Goal: Information Seeking & Learning: Learn about a topic

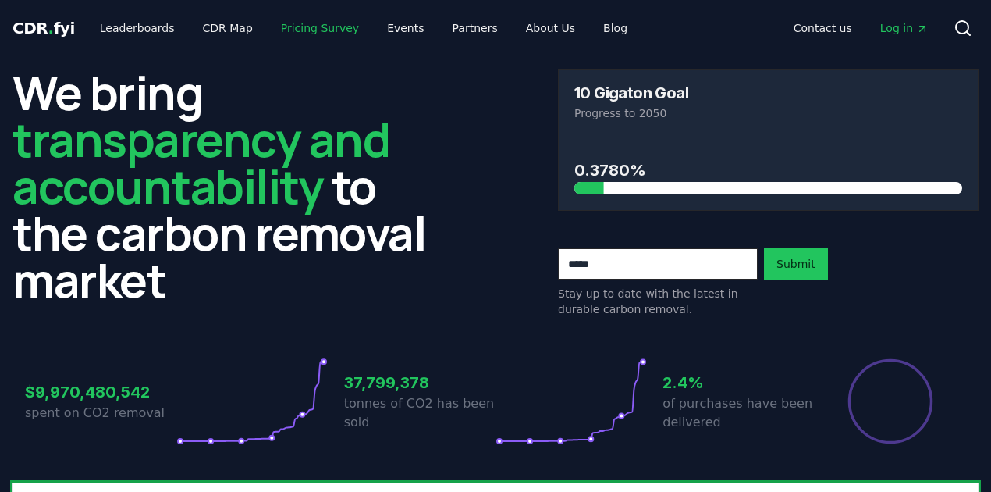
click at [322, 36] on link "Pricing Survey" at bounding box center [320, 28] width 103 height 28
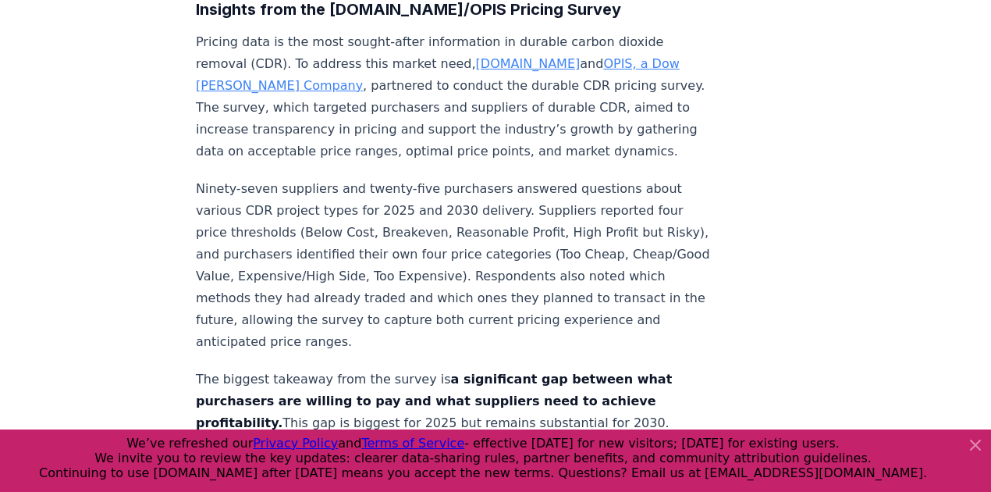
scroll to position [717, 0]
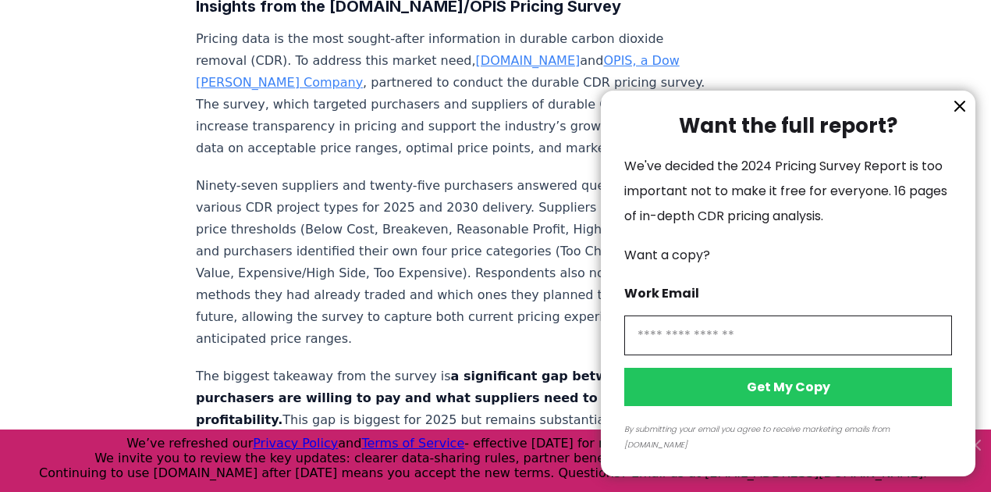
click at [963, 116] on icon "information" at bounding box center [960, 106] width 19 height 19
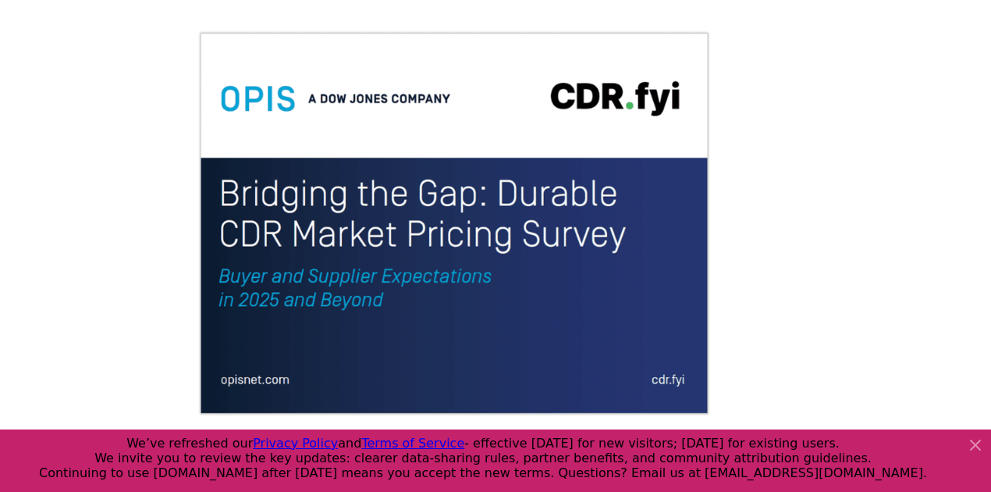
scroll to position [0, 0]
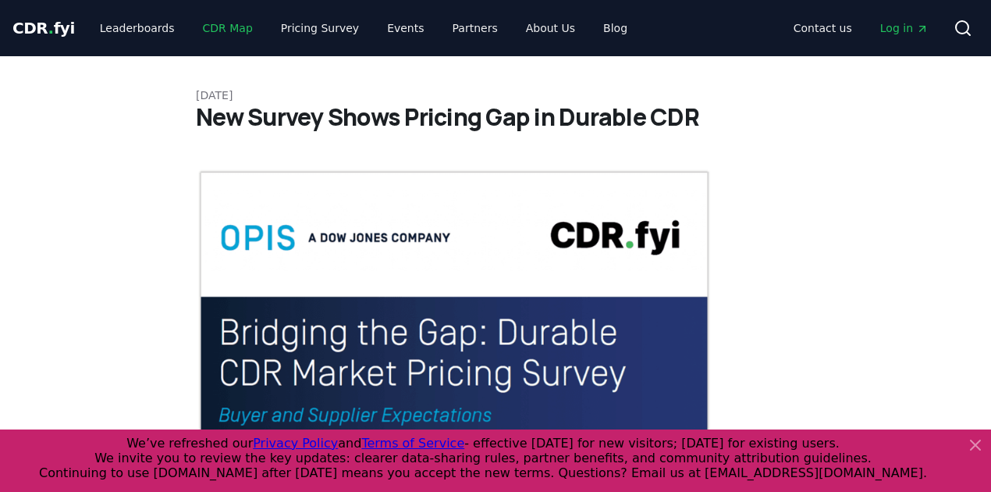
click at [222, 34] on link "CDR Map" at bounding box center [227, 28] width 75 height 28
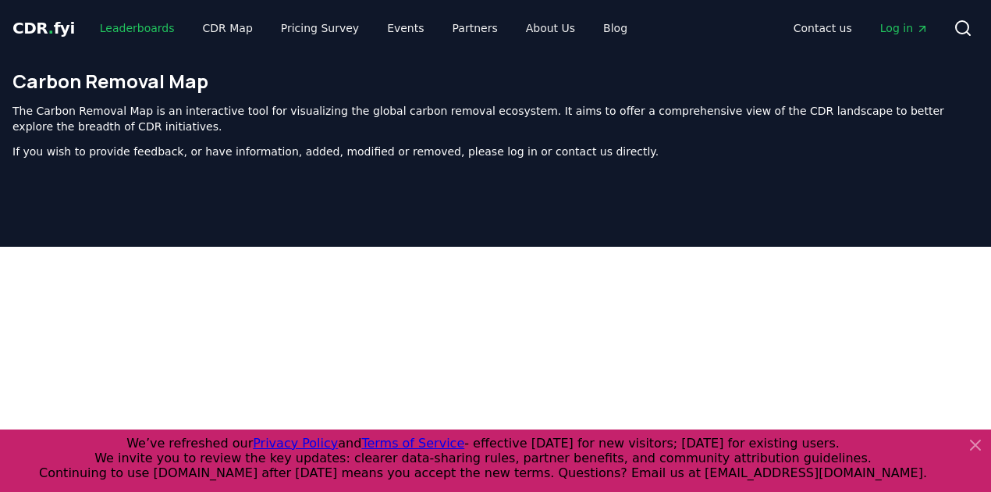
click at [106, 25] on link "Leaderboards" at bounding box center [137, 28] width 100 height 28
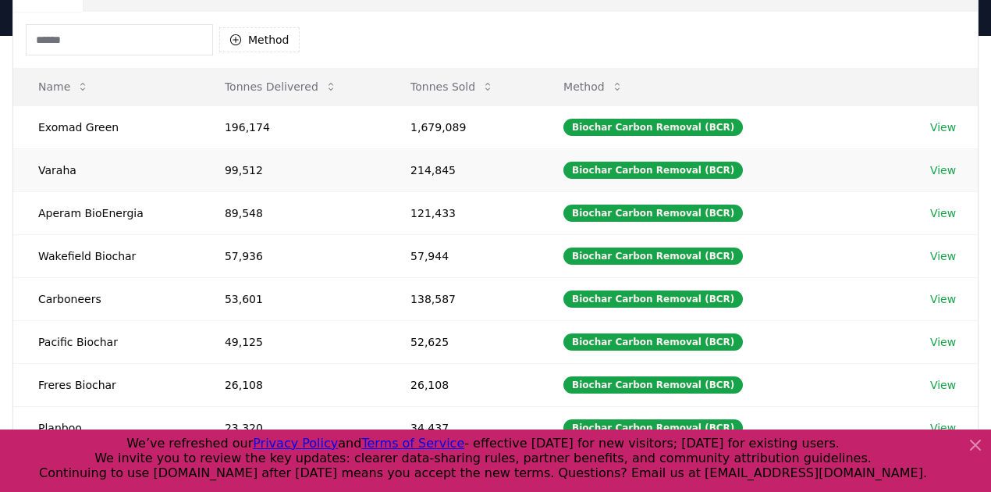
scroll to position [146, 0]
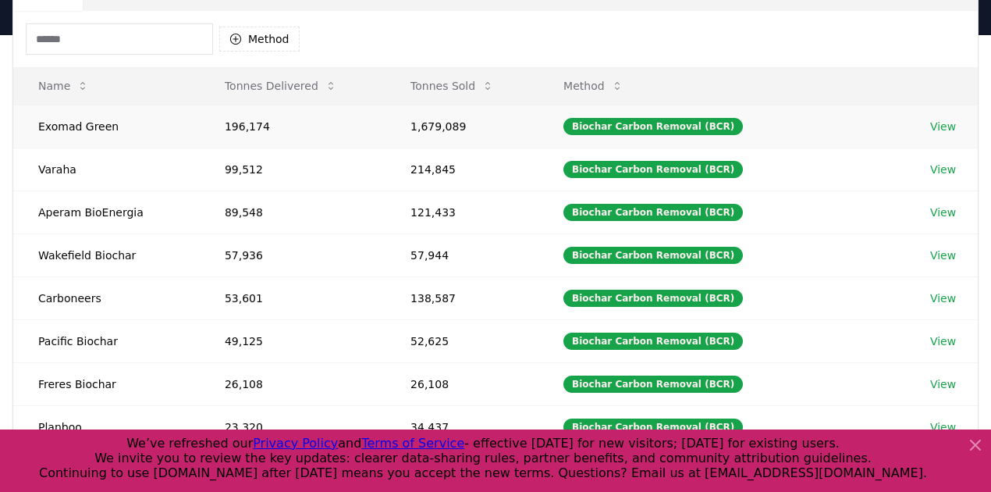
click at [941, 125] on link "View" at bounding box center [943, 127] width 26 height 16
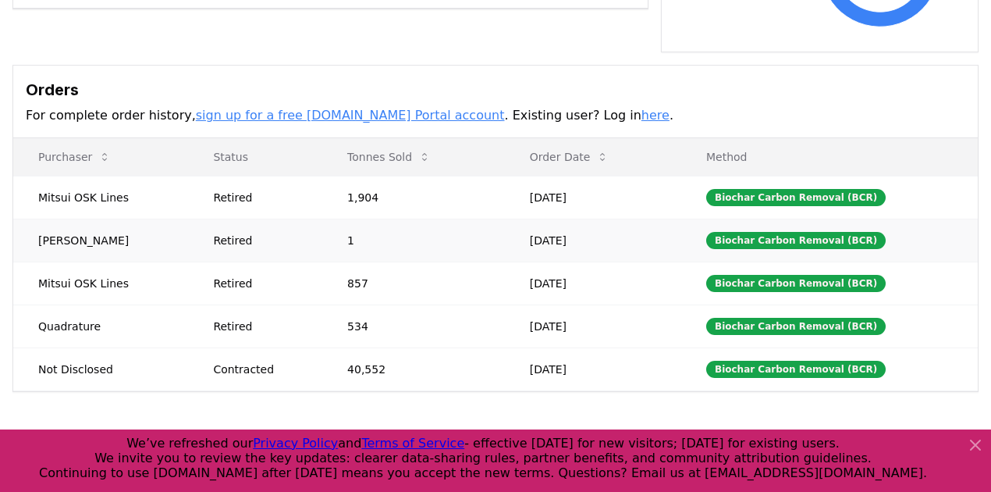
scroll to position [443, 0]
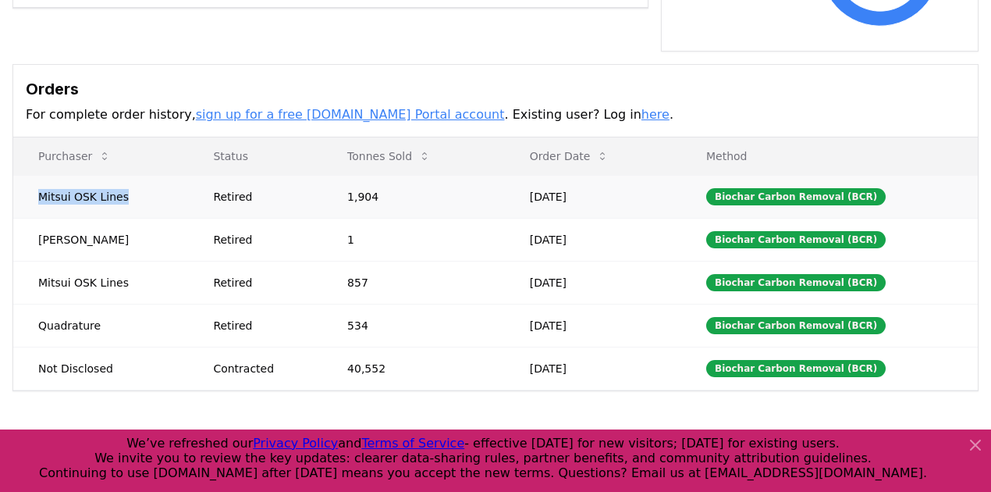
drag, startPoint x: 130, startPoint y: 176, endPoint x: 28, endPoint y: 170, distance: 101.7
click at [28, 175] on td "Mitsui OSK Lines" at bounding box center [100, 196] width 175 height 43
click at [692, 77] on h3 "Orders" at bounding box center [496, 88] width 940 height 23
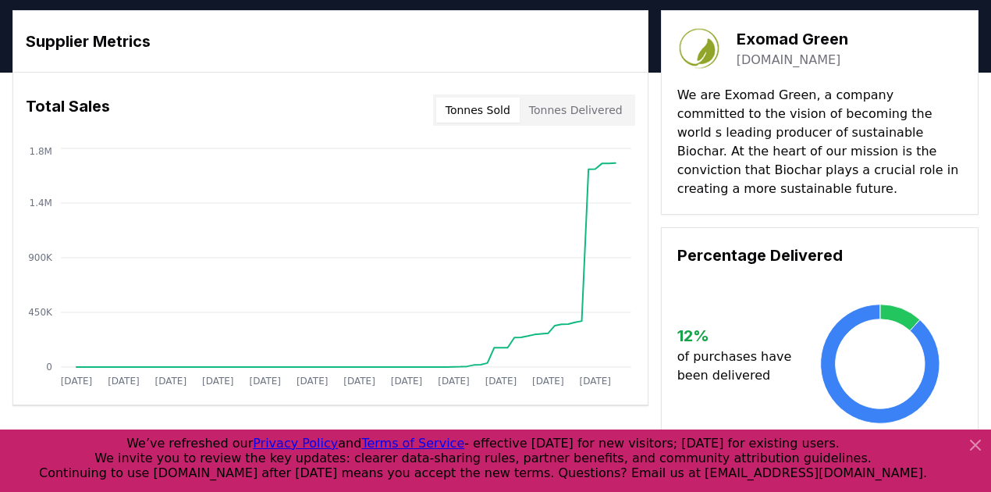
scroll to position [47, 0]
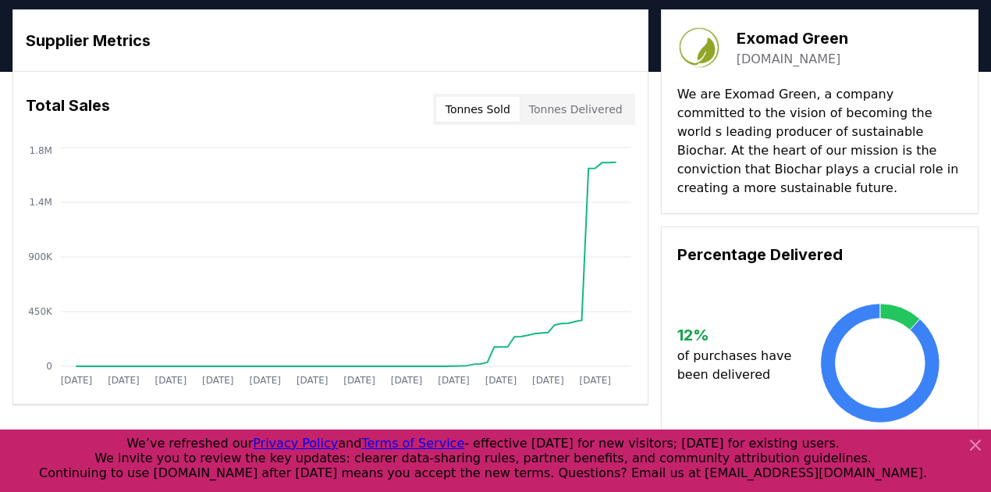
click at [596, 112] on button "Tonnes Delivered" at bounding box center [576, 109] width 112 height 25
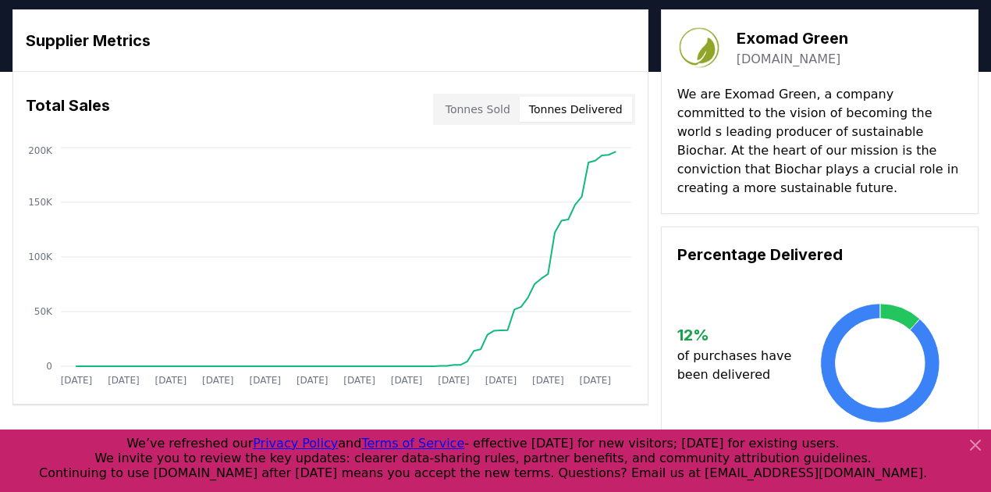
click at [493, 117] on button "Tonnes Sold" at bounding box center [478, 109] width 84 height 25
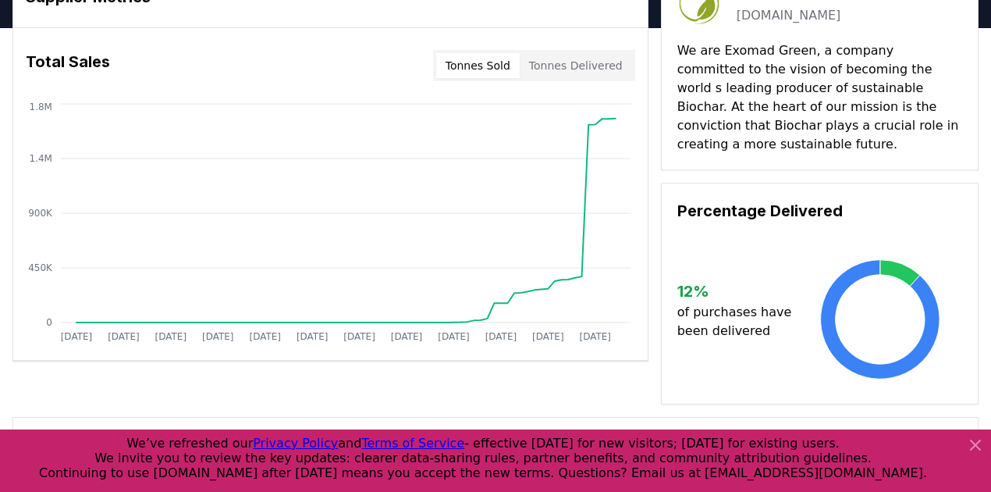
scroll to position [0, 0]
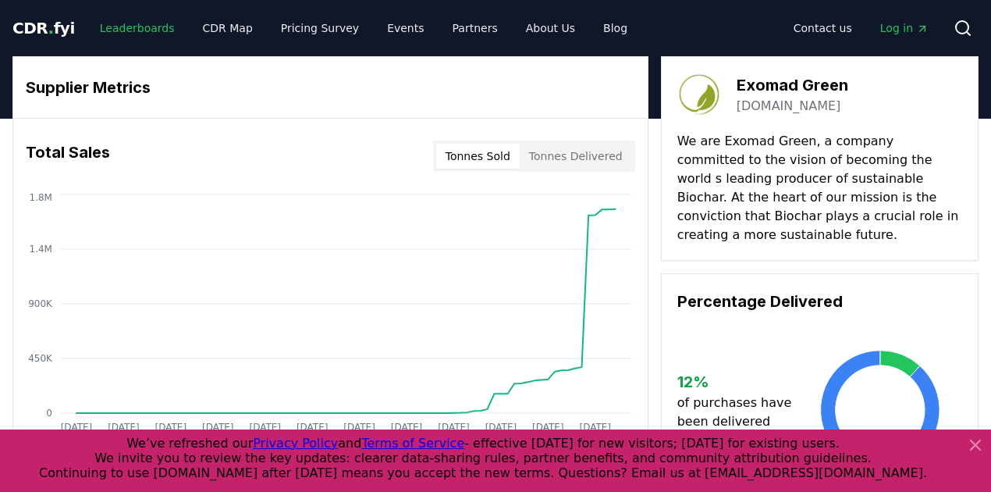
click at [128, 30] on link "Leaderboards" at bounding box center [137, 28] width 100 height 28
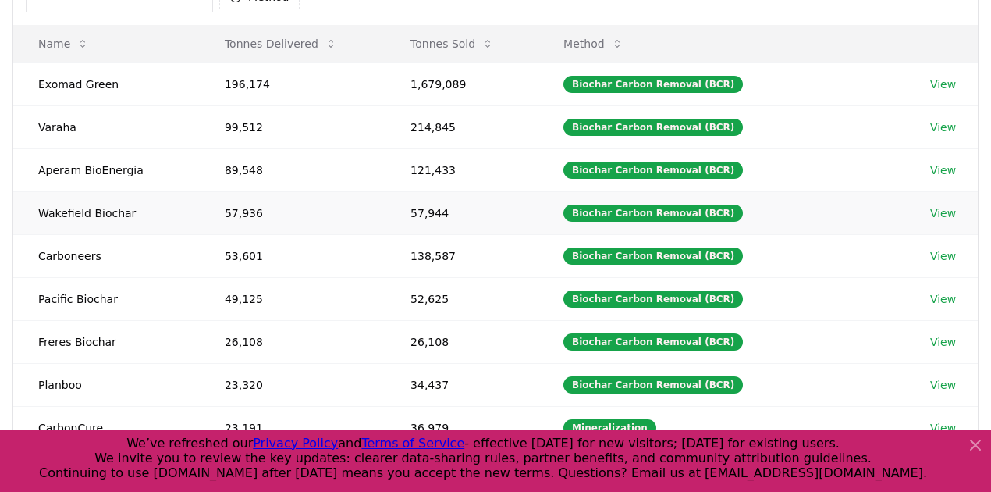
scroll to position [190, 0]
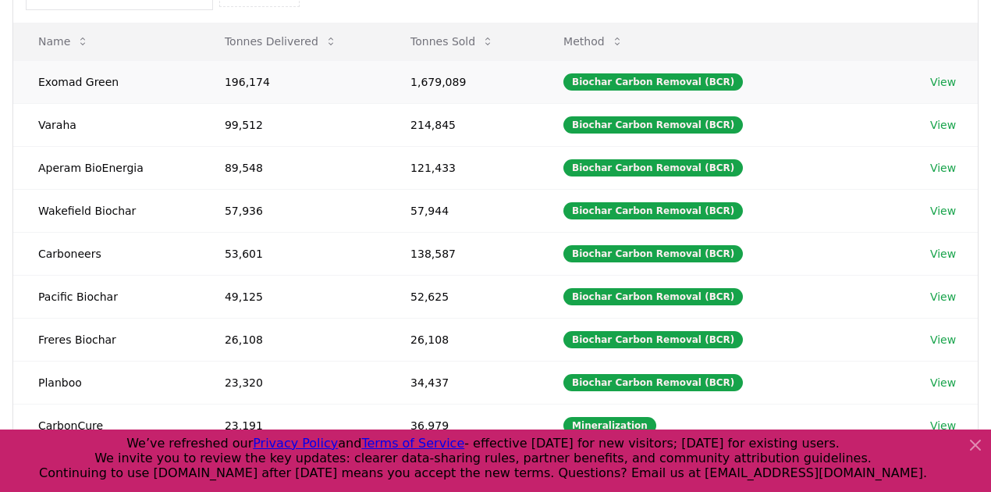
click at [941, 80] on link "View" at bounding box center [943, 82] width 26 height 16
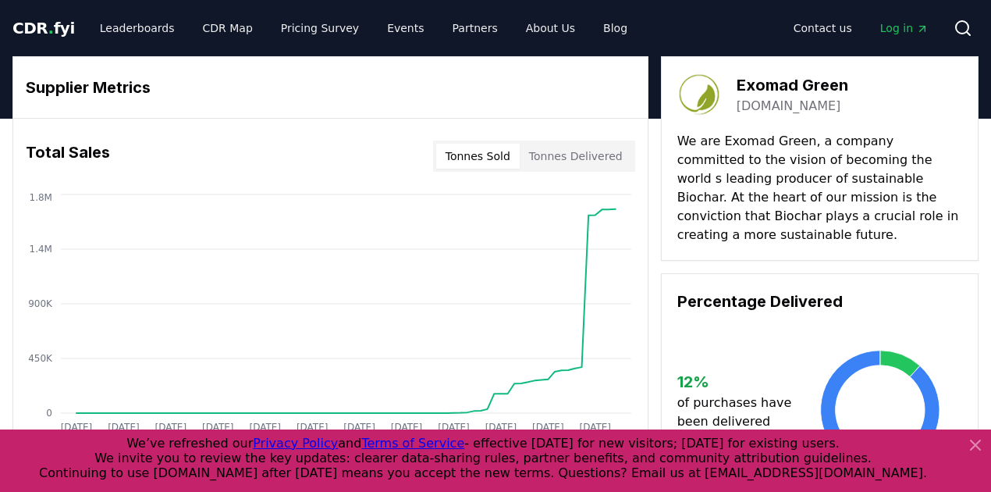
click at [892, 27] on span "Log in" at bounding box center [905, 28] width 48 height 16
click at [34, 37] on span "CDR . fyi" at bounding box center [43, 28] width 62 height 19
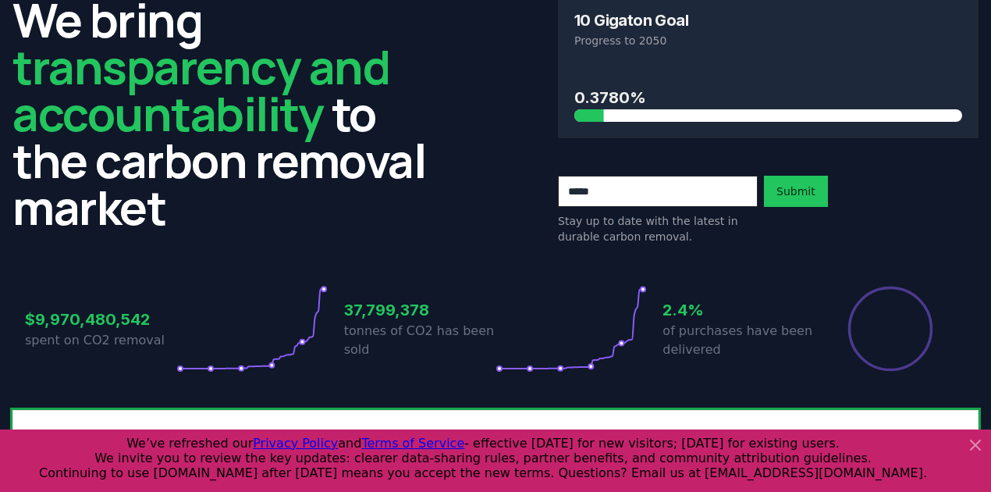
scroll to position [115, 0]
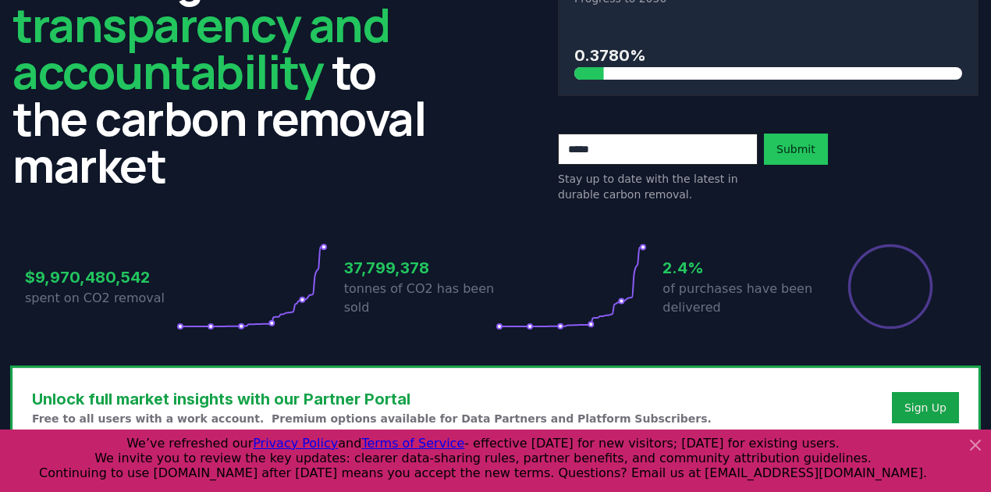
click at [627, 146] on input "email" at bounding box center [658, 148] width 200 height 31
click at [504, 161] on div "We bring transparency and accountability to the carbon removal market 10 Gigato…" at bounding box center [495, 78] width 966 height 248
click at [601, 155] on input "email" at bounding box center [658, 148] width 200 height 31
click at [497, 228] on div "$9,970,480,542 spent on CO2 removal 37,799,378 tonnes of CO2 has been sold 2.4%…" at bounding box center [495, 277] width 966 height 131
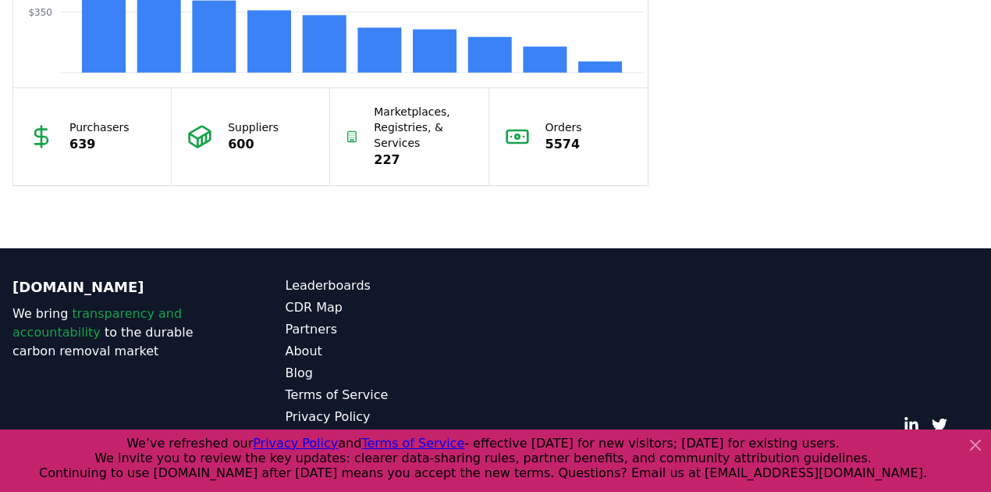
scroll to position [1550, 0]
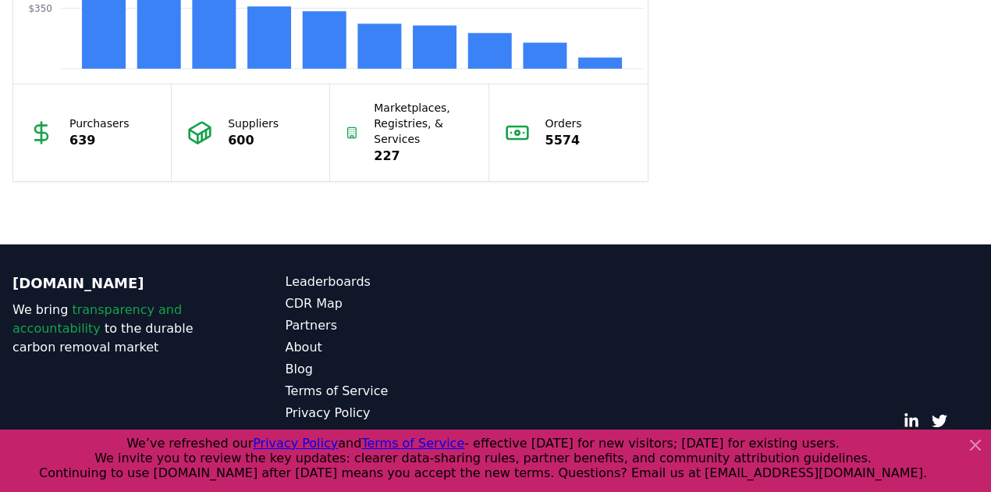
click at [979, 441] on icon at bounding box center [975, 444] width 9 height 9
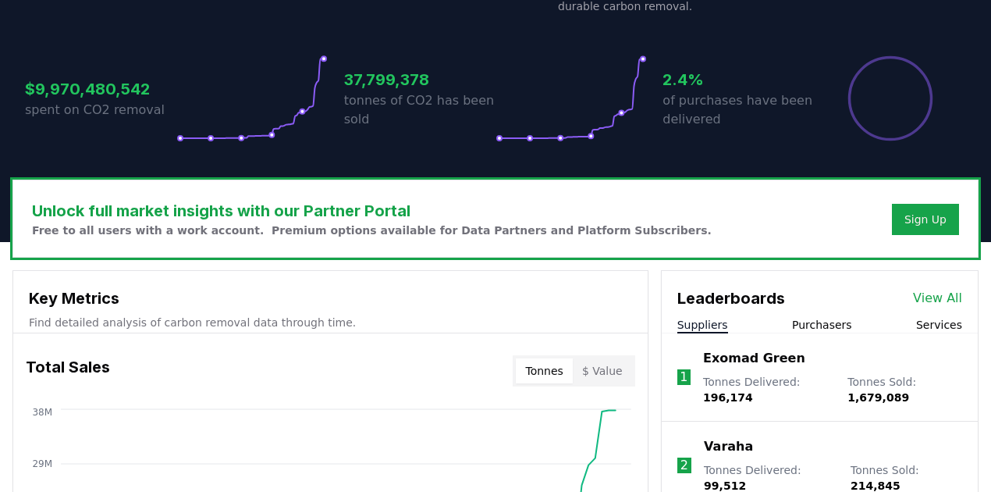
scroll to position [300, 0]
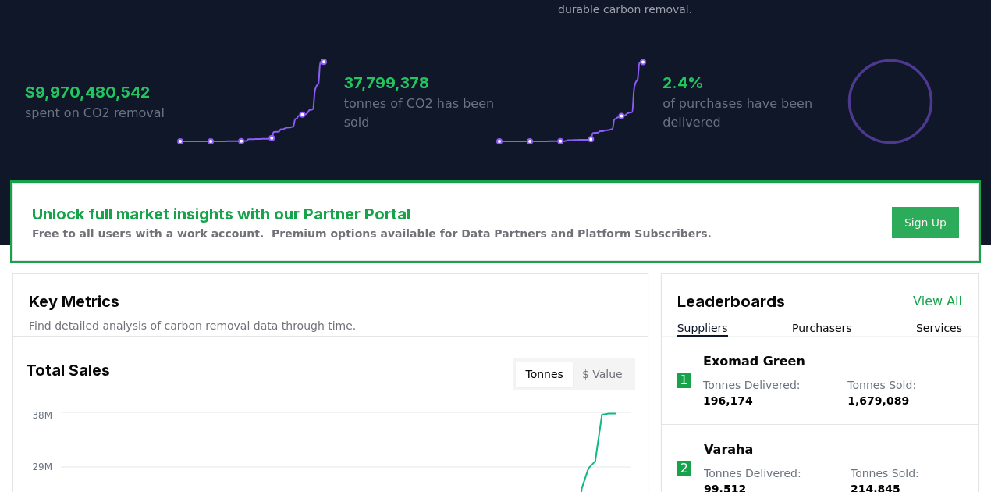
click at [923, 222] on div "Sign Up" at bounding box center [926, 223] width 42 height 16
